Goal: Find specific page/section: Find specific page/section

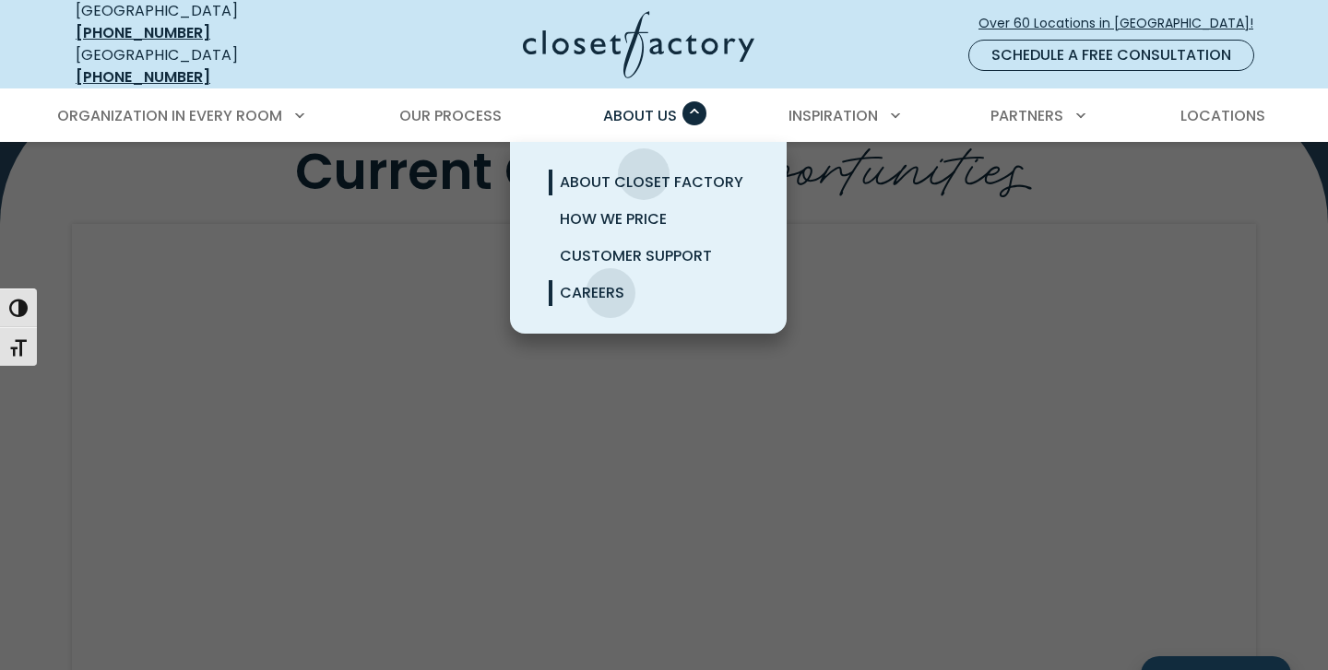
click at [644, 172] on span "About Closet Factory" at bounding box center [652, 182] width 184 height 21
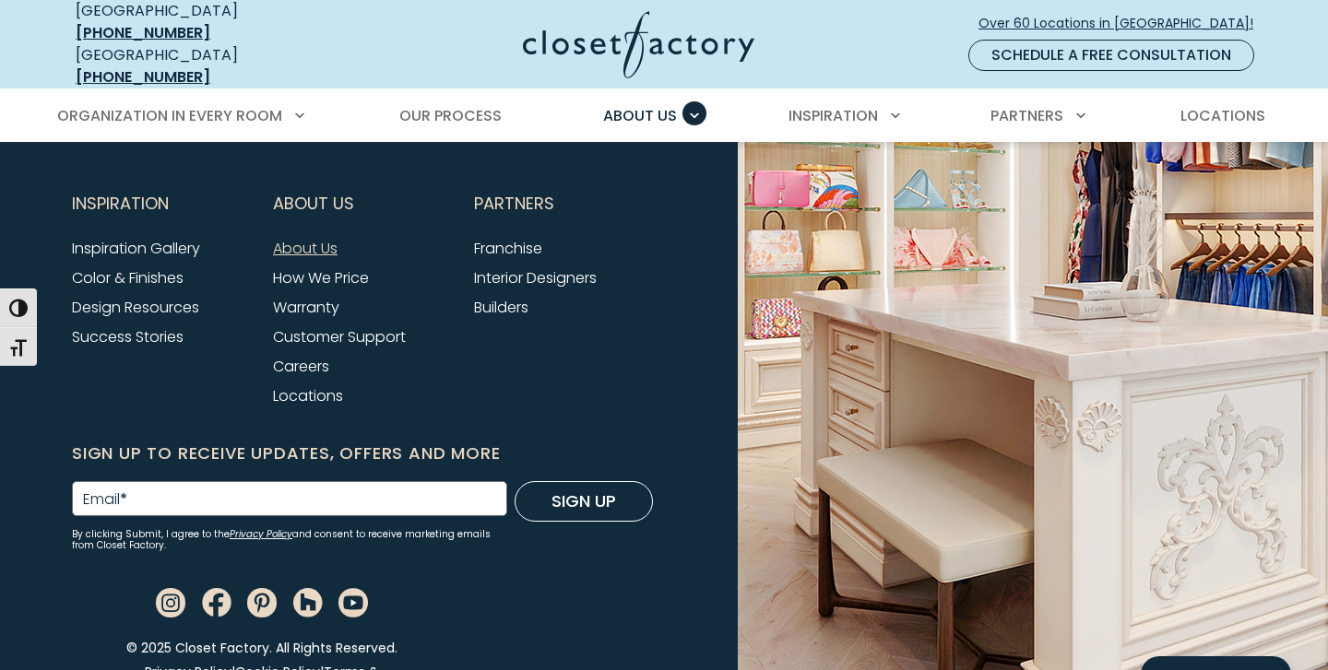
scroll to position [5024, 0]
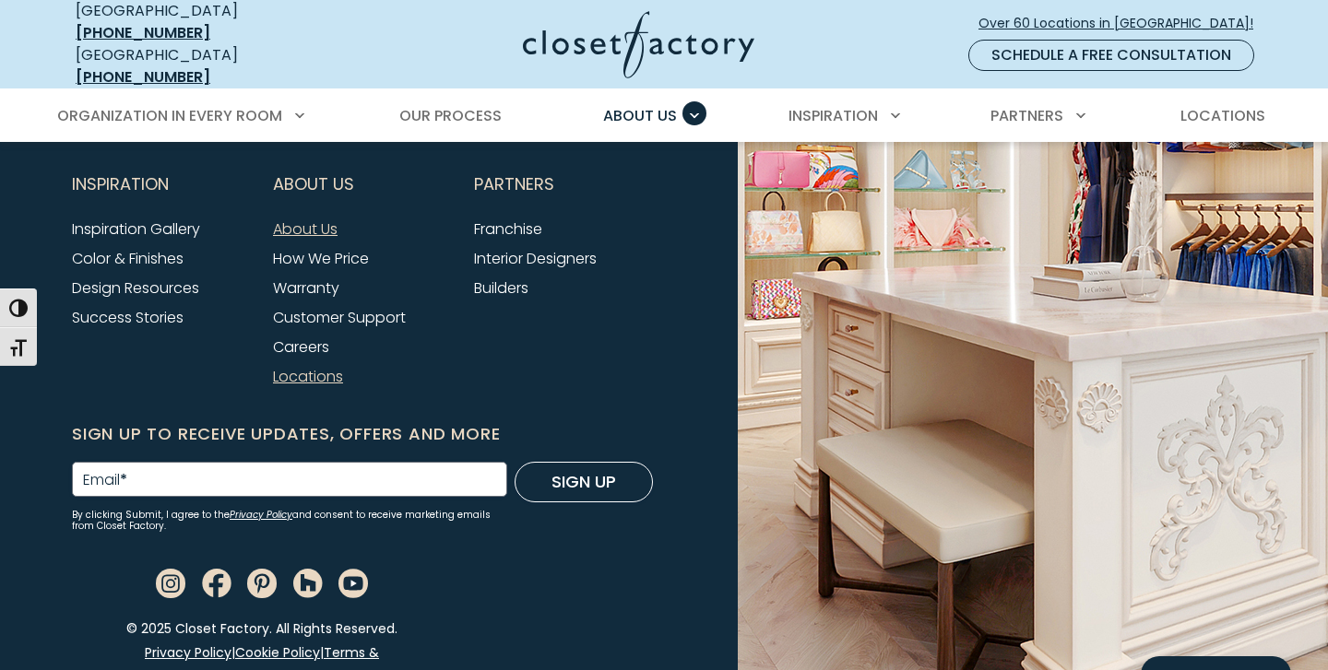
click at [319, 366] on link "Locations" at bounding box center [308, 376] width 70 height 21
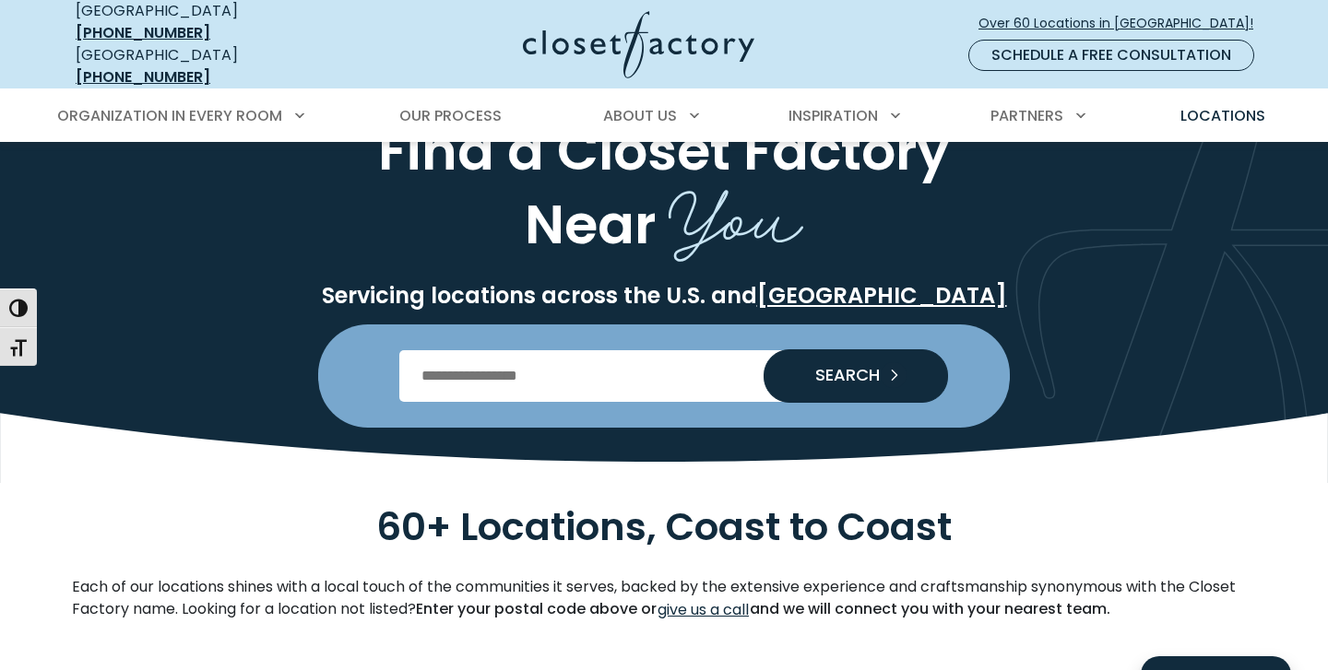
scroll to position [97, 0]
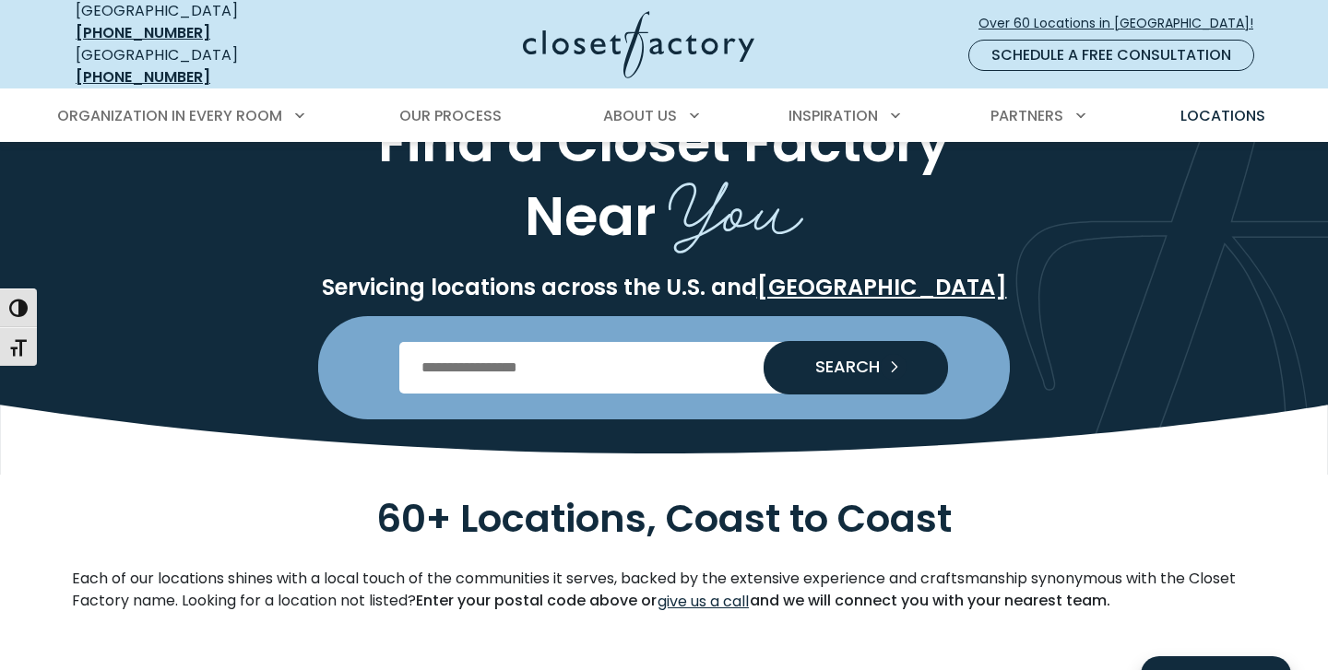
click at [433, 361] on input "Enter Postal Code" at bounding box center [664, 368] width 530 height 52
type input "*****"
click at [764, 341] on button "SEARCH" at bounding box center [856, 367] width 184 height 53
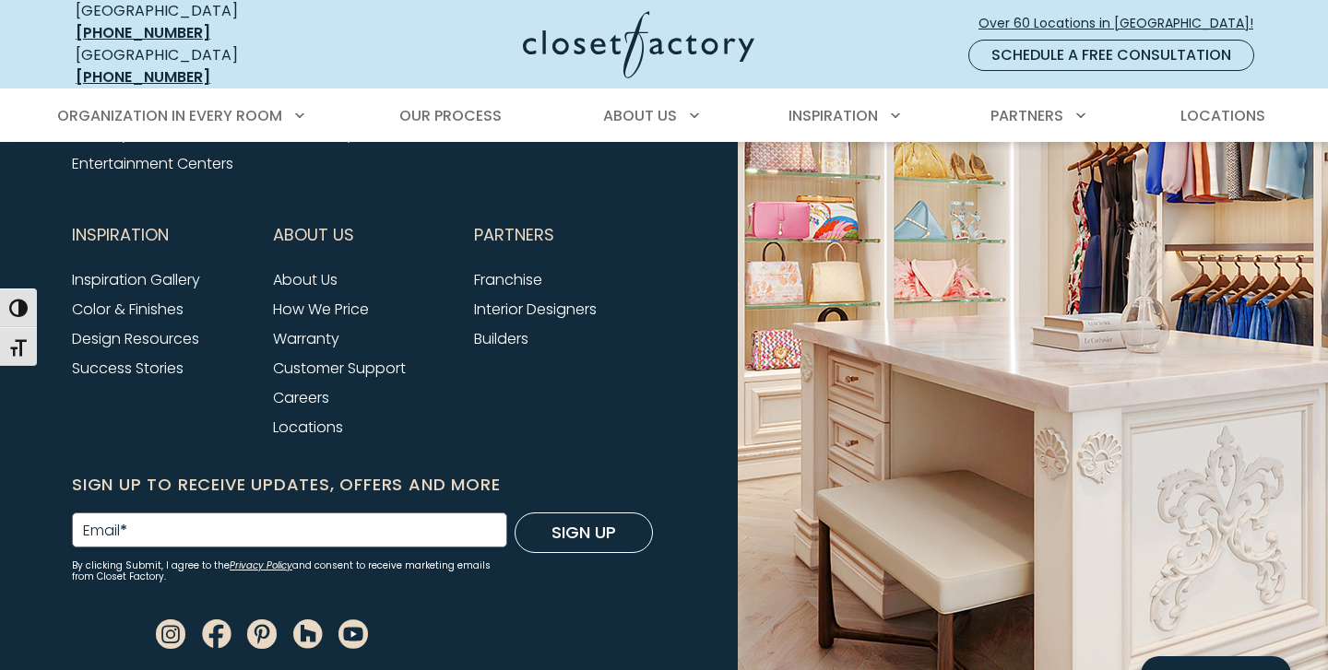
scroll to position [6533, 0]
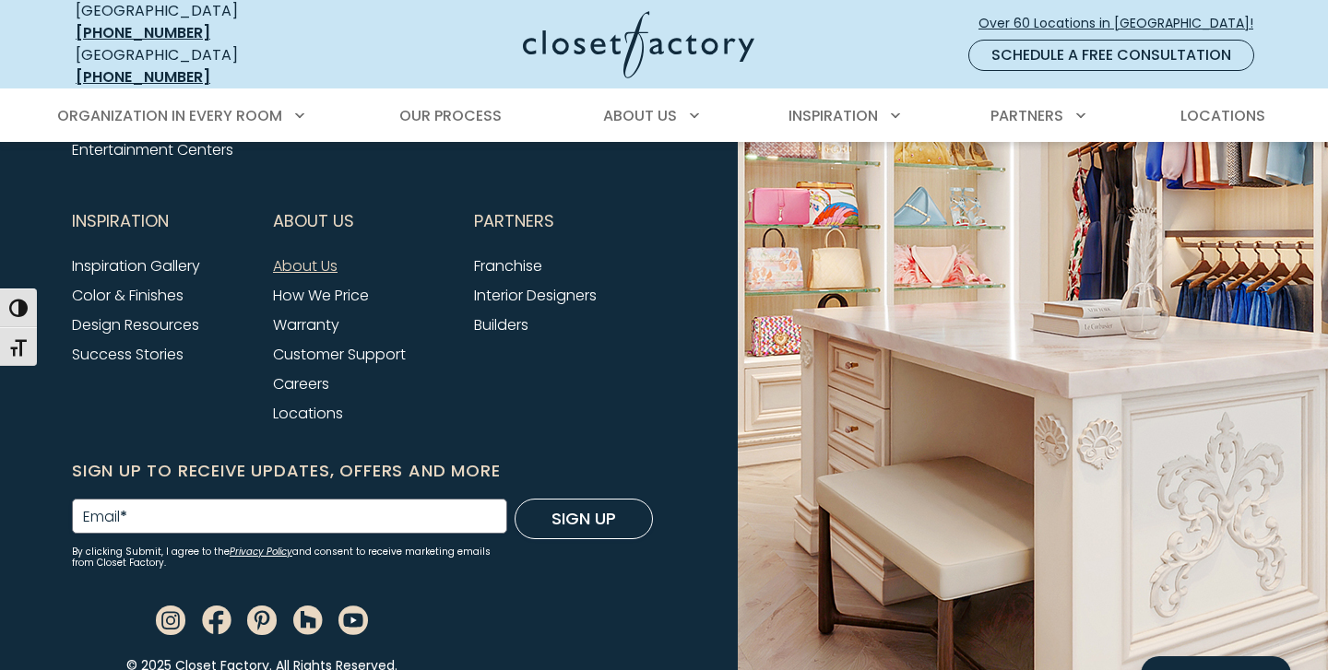
click at [319, 255] on link "About Us" at bounding box center [305, 265] width 65 height 21
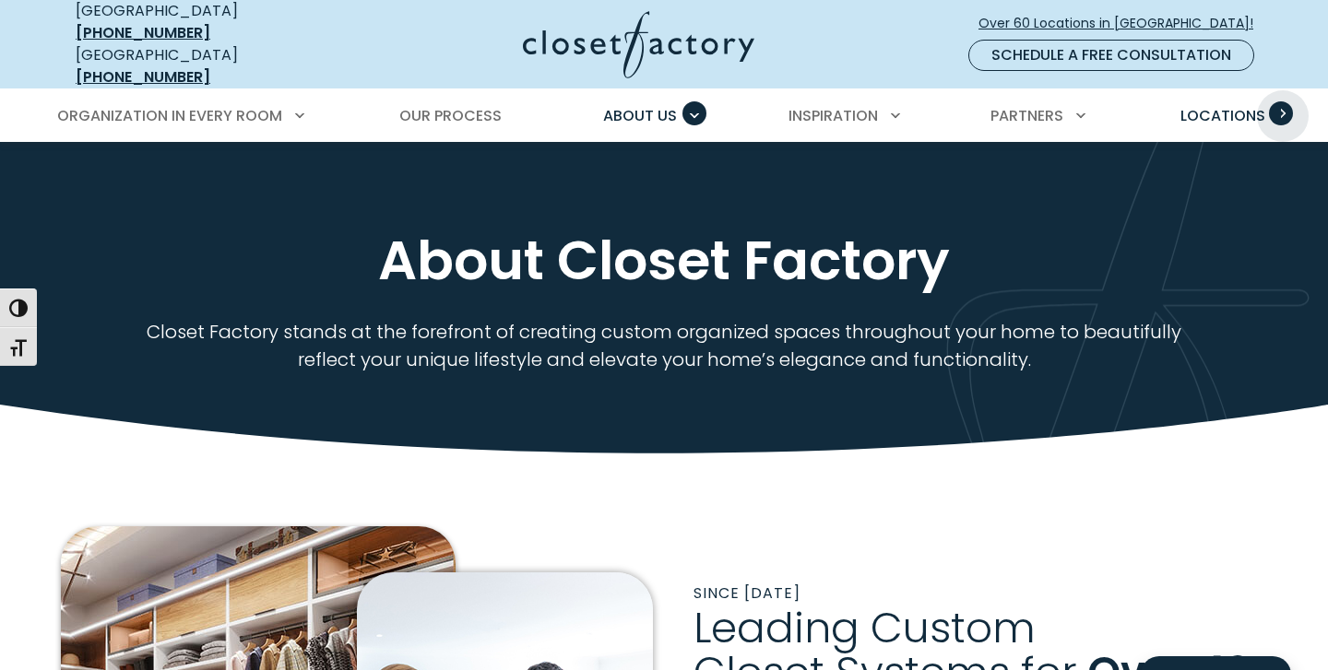
click at [1283, 102] on span "Primary Menu" at bounding box center [1281, 113] width 24 height 24
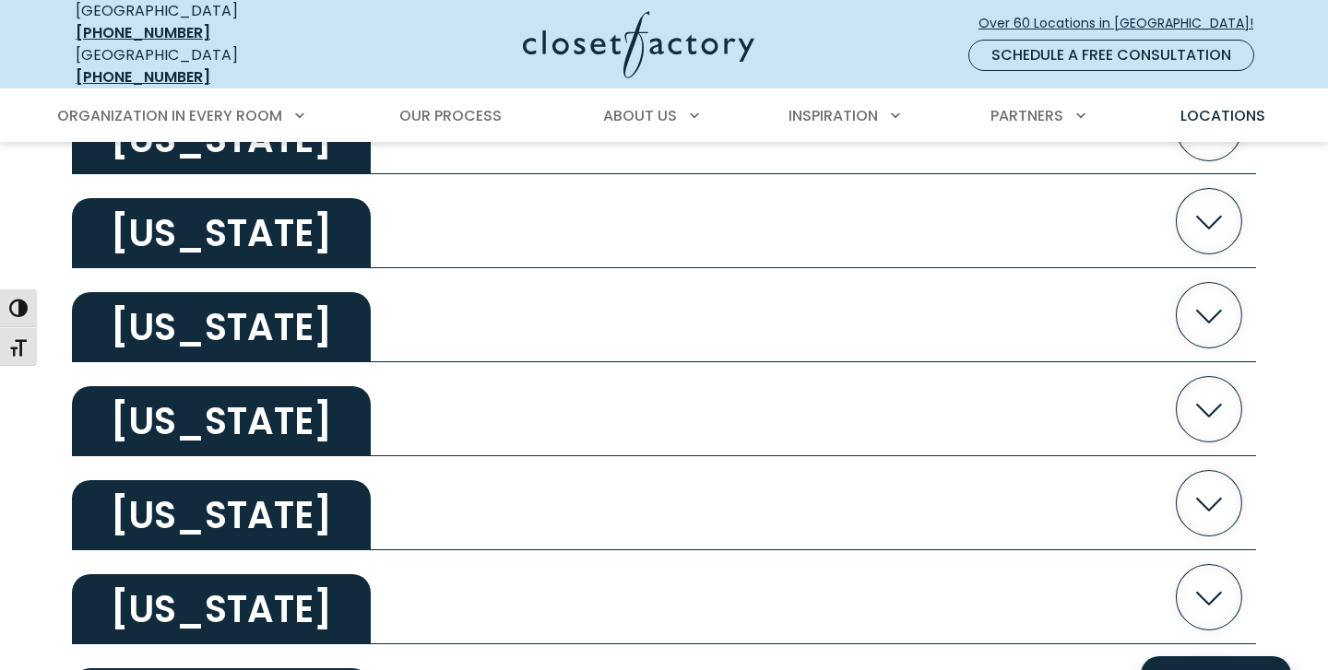
scroll to position [2774, 0]
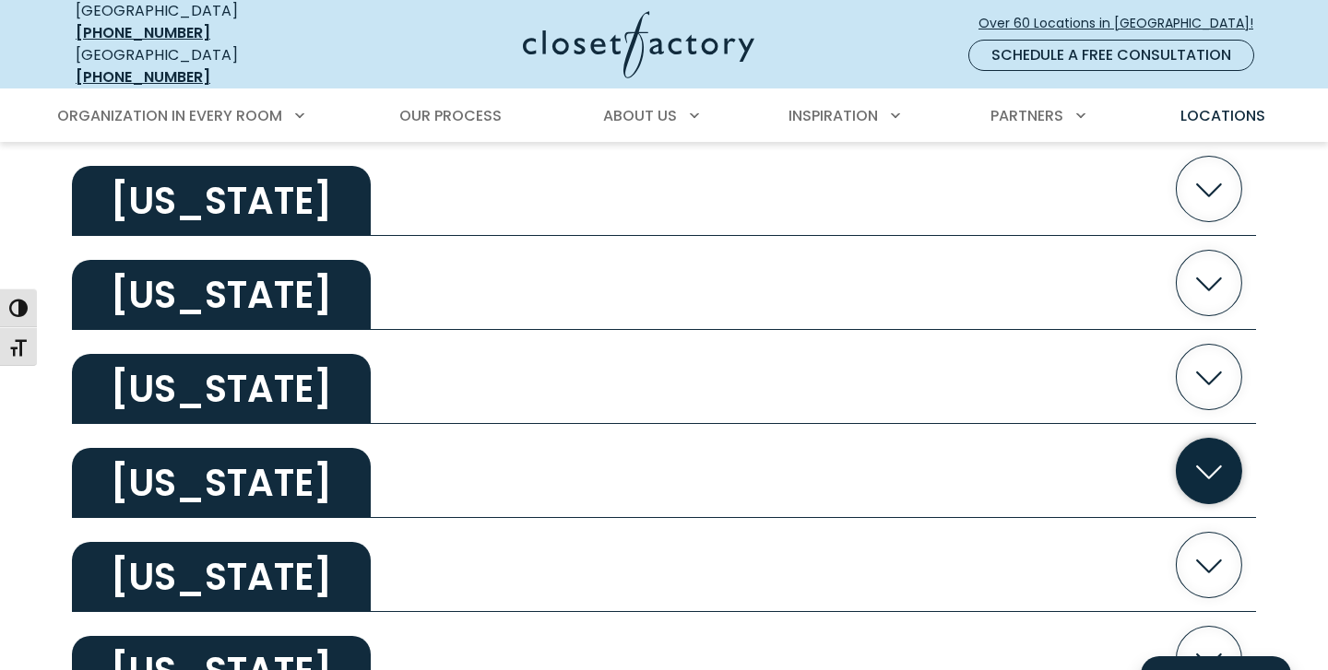
click at [1208, 460] on icon "button" at bounding box center [1209, 471] width 65 height 65
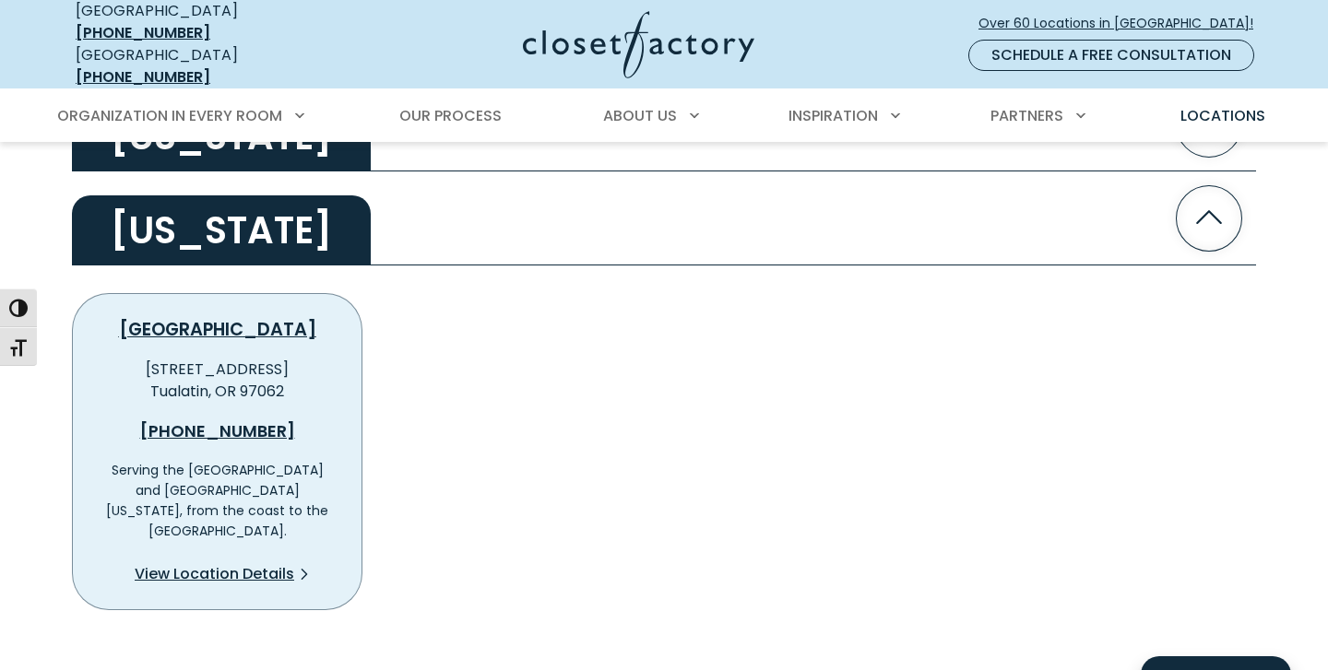
scroll to position [3031, 0]
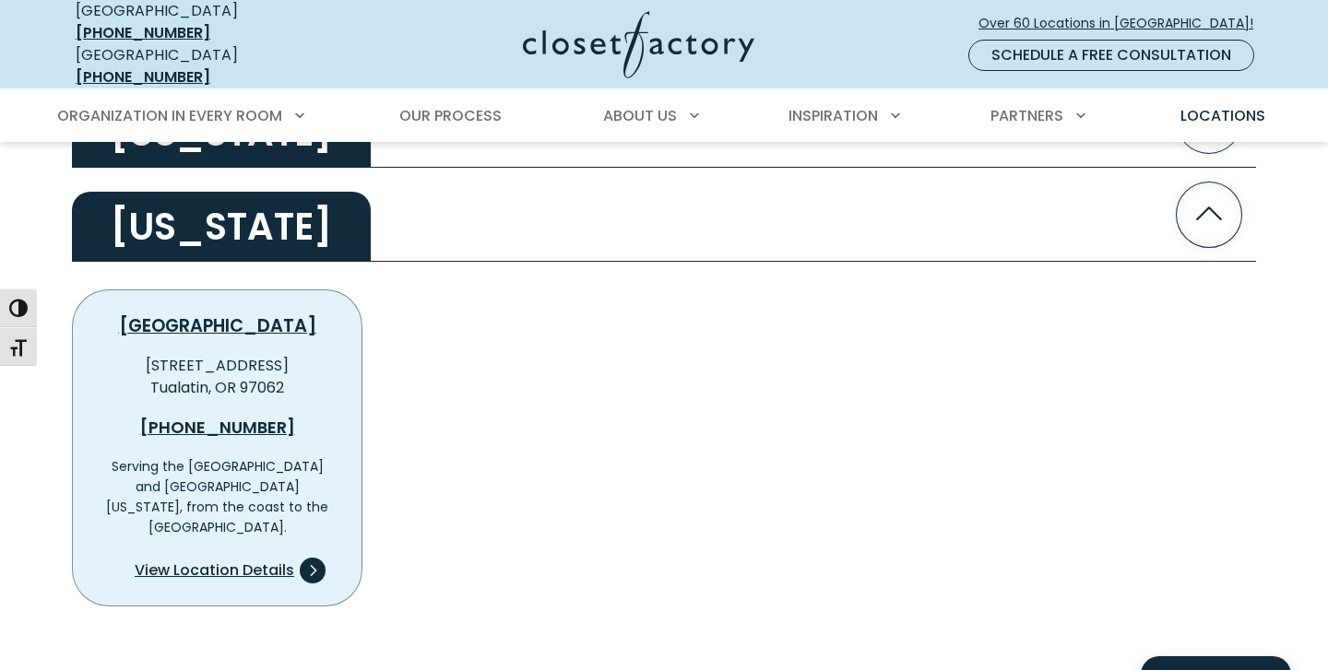
click at [226, 560] on span "View Location Details" at bounding box center [215, 571] width 160 height 22
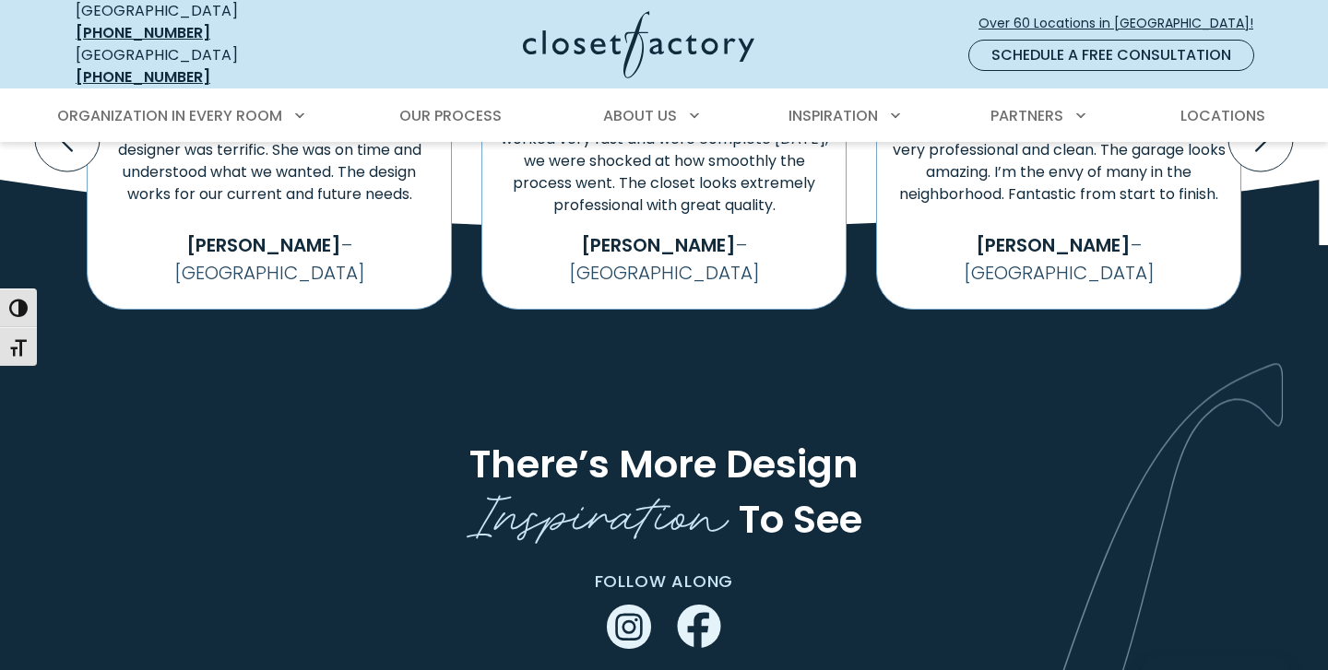
scroll to position [3084, 0]
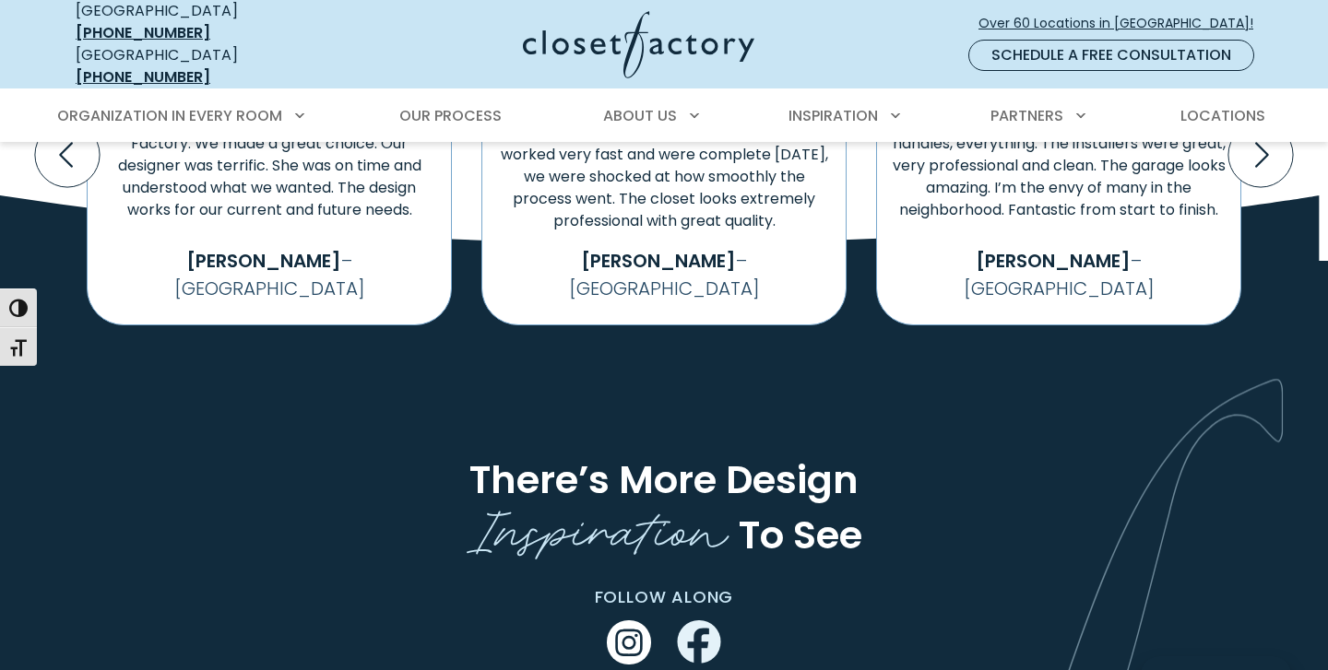
click at [631, 621] on use "Instagram" at bounding box center [629, 643] width 44 height 44
